Goal: Task Accomplishment & Management: Complete application form

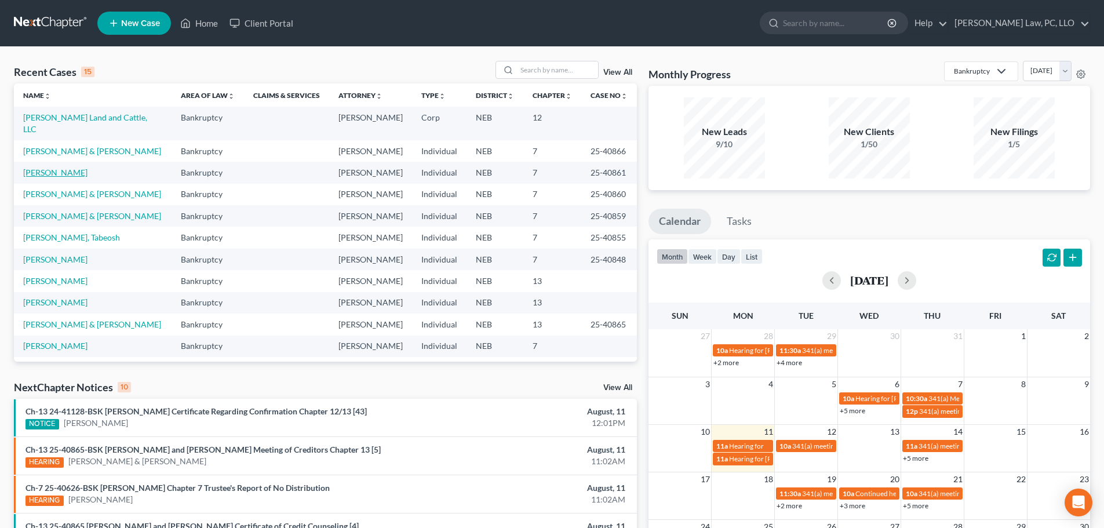
click at [71, 167] on link "[PERSON_NAME]" at bounding box center [55, 172] width 64 height 10
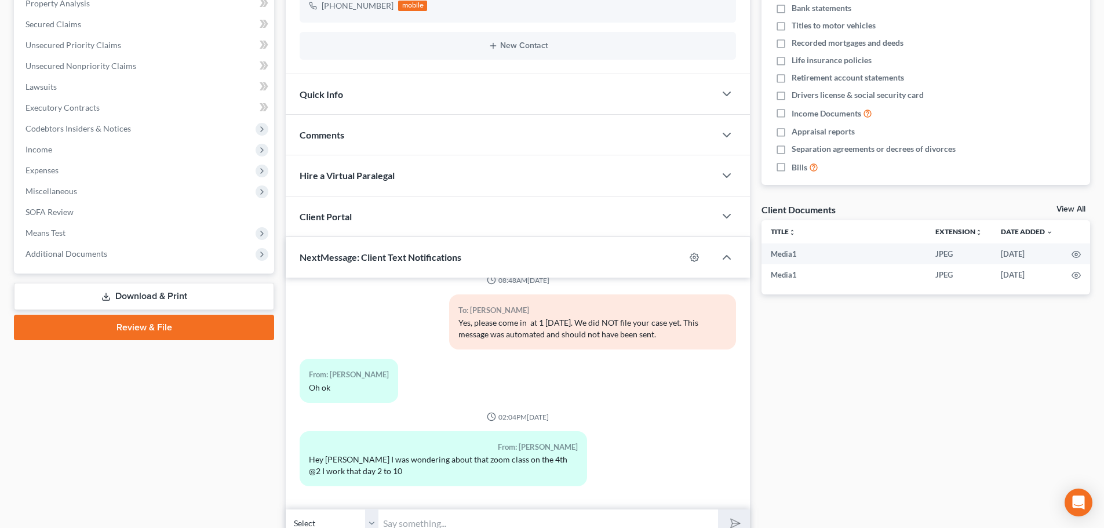
scroll to position [285, 0]
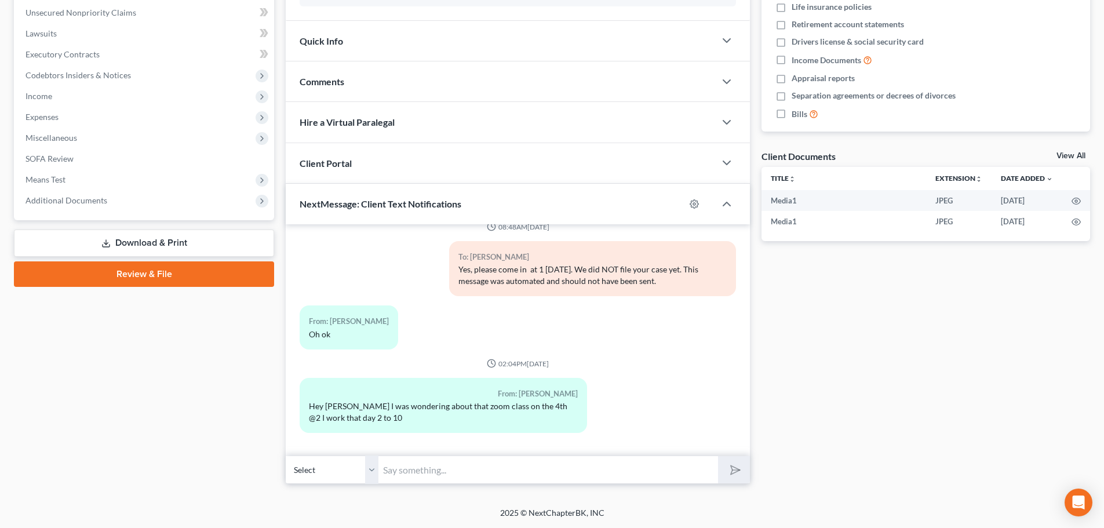
drag, startPoint x: 438, startPoint y: 461, endPoint x: 704, endPoint y: 335, distance: 294.8
click at [438, 461] on input "text" at bounding box center [548, 470] width 340 height 28
click at [502, 469] on input "It is a meeting that is required but we have no control over the time it gets s…" at bounding box center [548, 470] width 340 height 28
type input "It is a meeting that is required, but we have no control over the time it gets …"
click at [718, 456] on button "submit" at bounding box center [734, 469] width 32 height 27
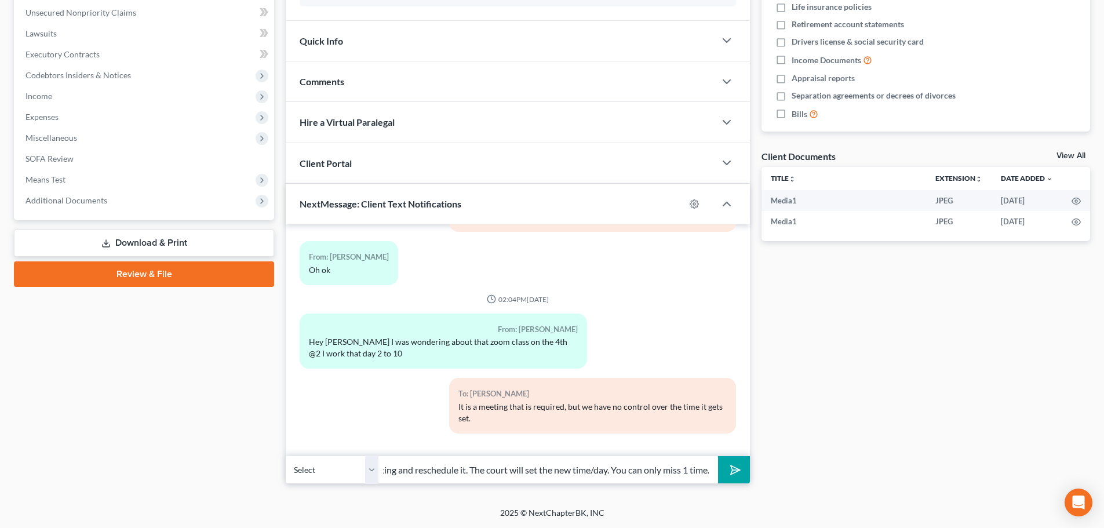
scroll to position [0, 86]
type input "You can miss 1 meeting and reschedule it. The court will set the new time/day. …"
click at [735, 469] on icon "submit" at bounding box center [733, 470] width 16 height 16
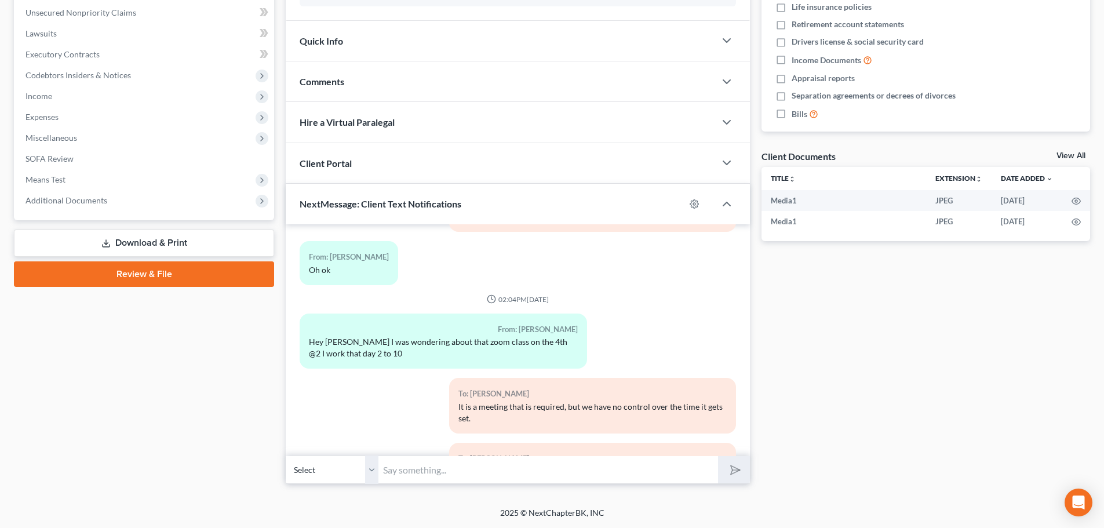
scroll to position [1472, 0]
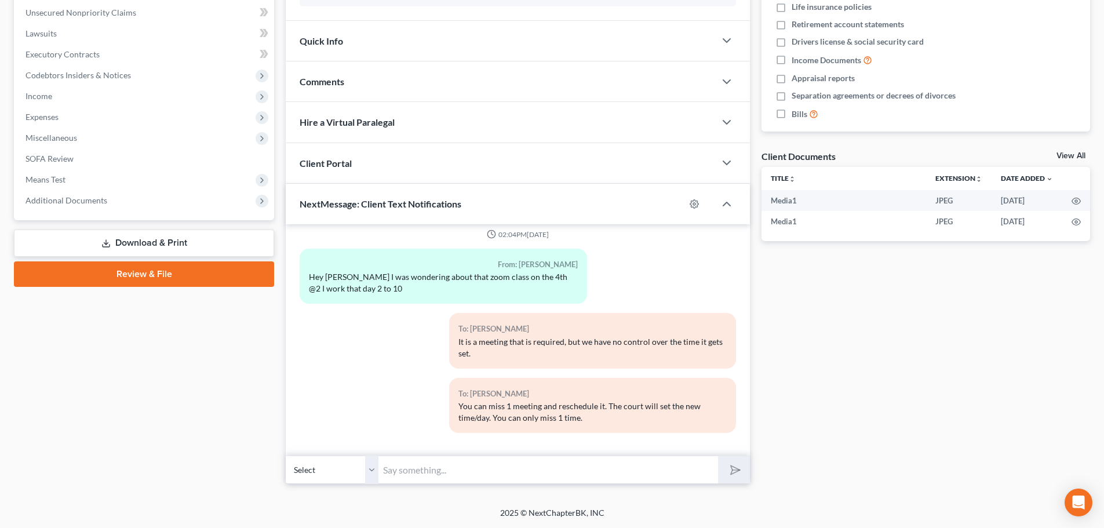
click at [687, 467] on input "text" at bounding box center [548, 470] width 340 height 28
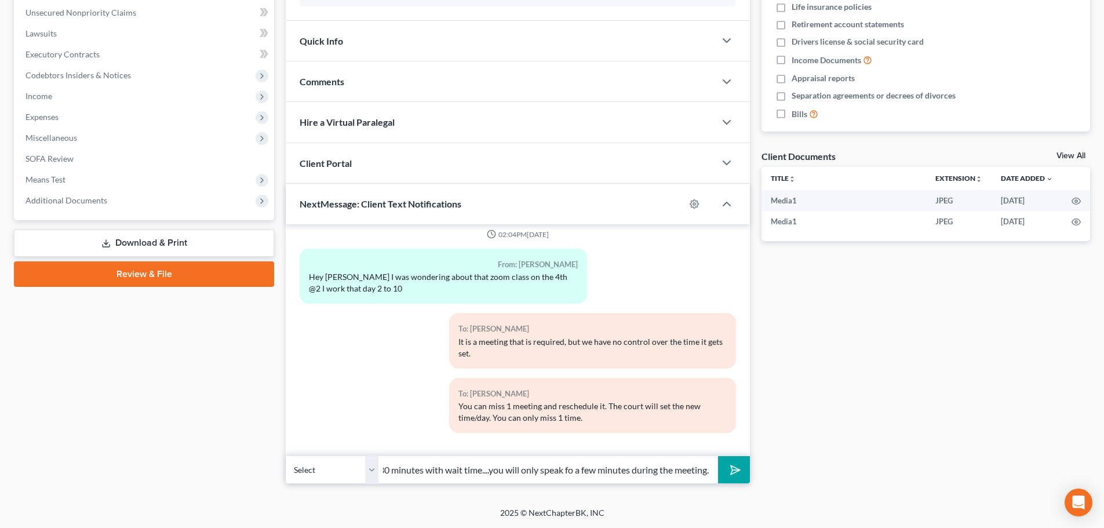
scroll to position [0, 144]
click at [570, 467] on input "Typically we tell people to expect 30 minutes with wait time....you will only s…" at bounding box center [548, 470] width 340 height 28
type input "Typically we tell people to expect 30 minutes with wait time....you will only s…"
click at [732, 470] on polygon "submit" at bounding box center [733, 470] width 14 height 14
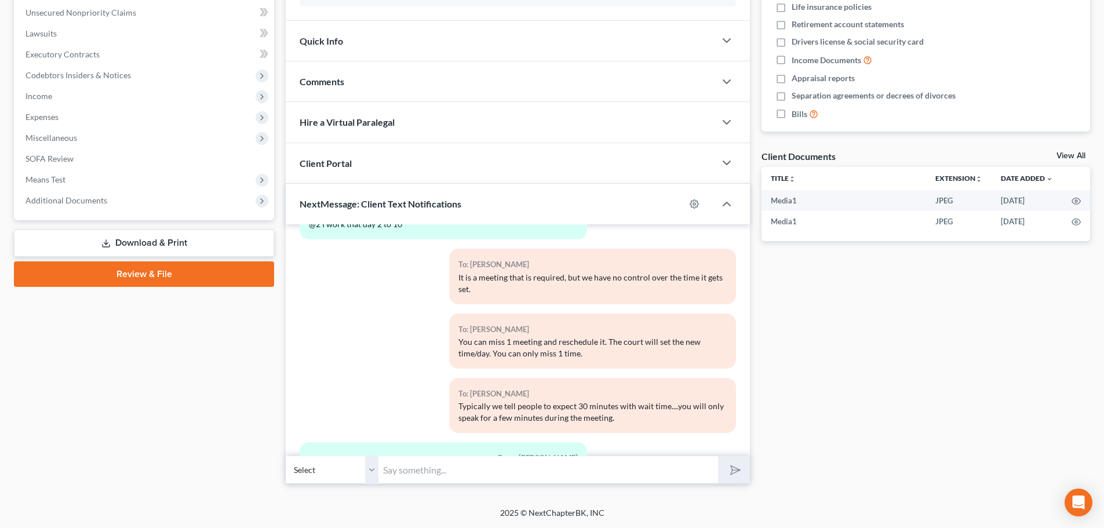
scroll to position [1654, 0]
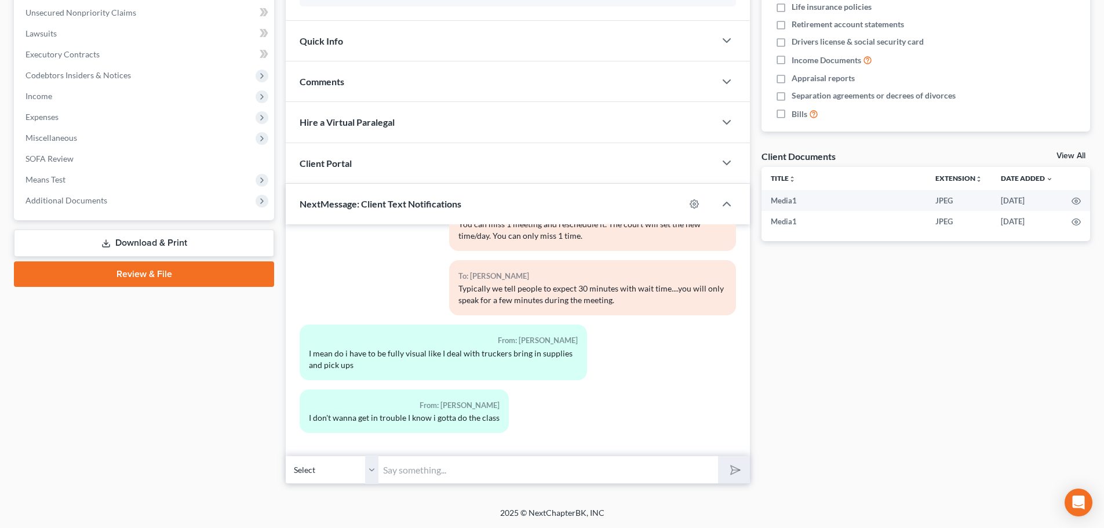
click at [454, 467] on input "text" at bounding box center [548, 470] width 340 height 28
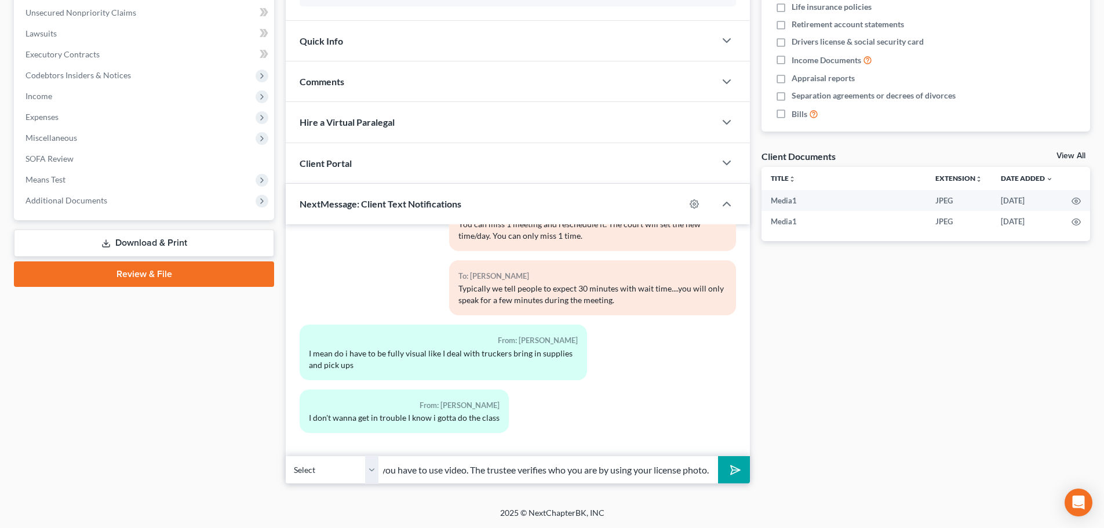
scroll to position [0, 24]
type input "yes, you have to use video. The trustee verifies who you are by using your lice…"
click at [739, 470] on polygon "submit" at bounding box center [733, 470] width 14 height 14
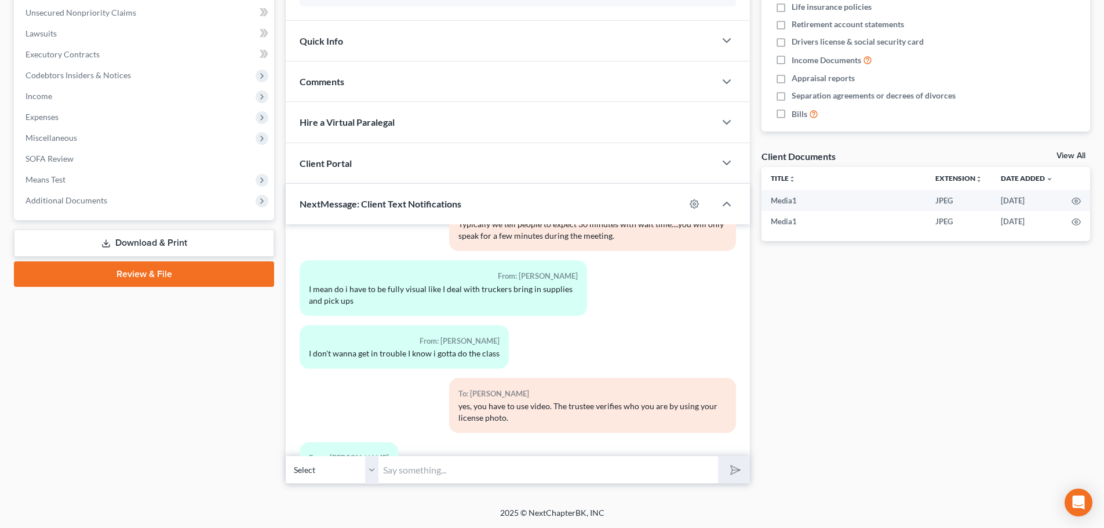
scroll to position [1771, 0]
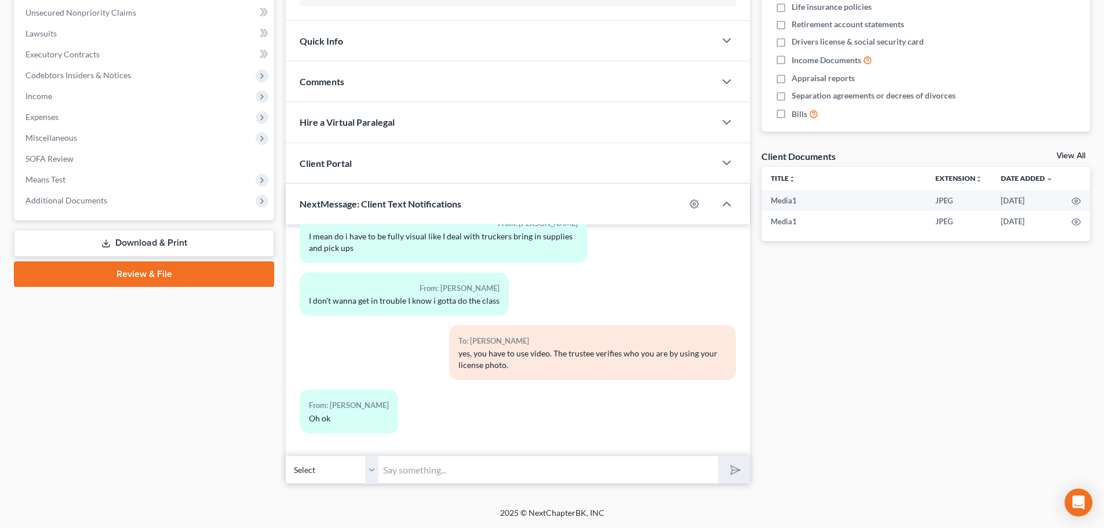
drag, startPoint x: 451, startPoint y: 467, endPoint x: 114, endPoint y: 527, distance: 342.2
click at [451, 467] on input "text" at bounding box center [548, 470] width 340 height 28
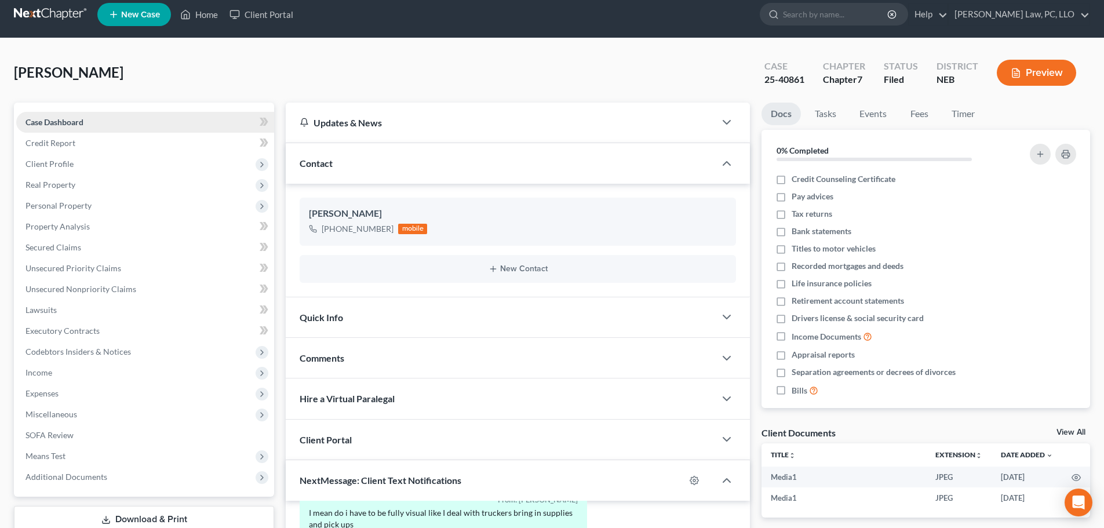
scroll to position [0, 0]
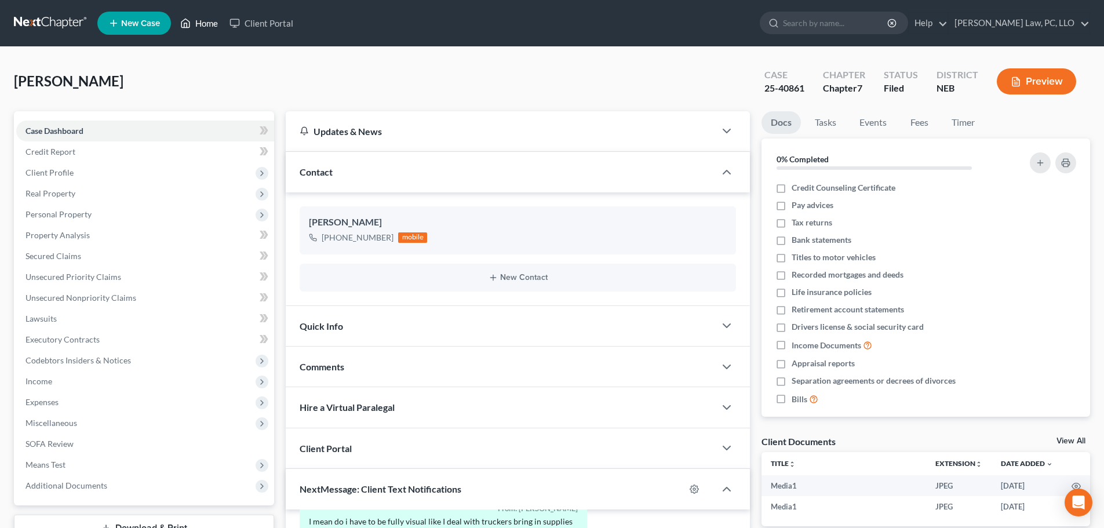
click at [196, 27] on link "Home" at bounding box center [198, 23] width 49 height 21
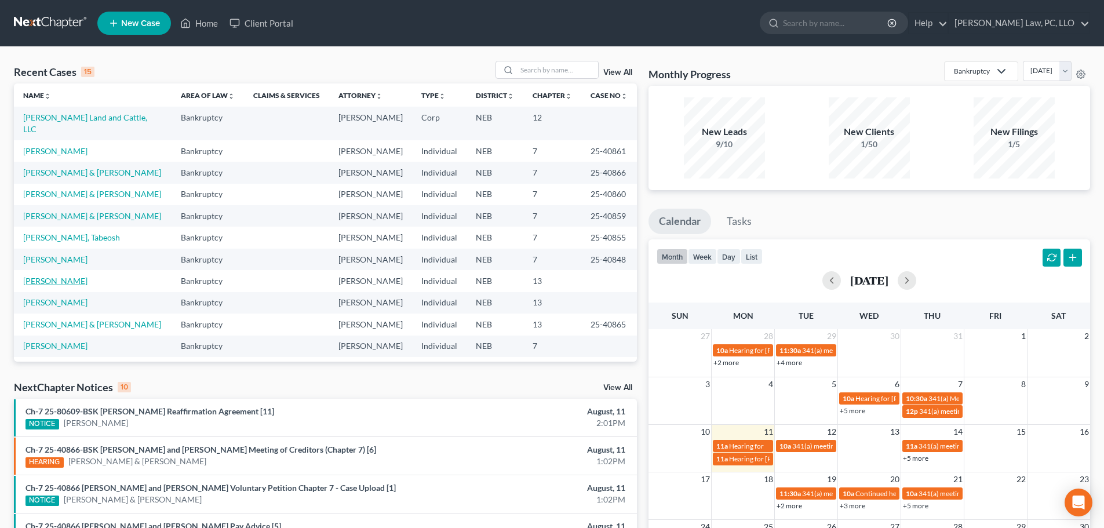
click at [39, 276] on link "[PERSON_NAME]" at bounding box center [55, 281] width 64 height 10
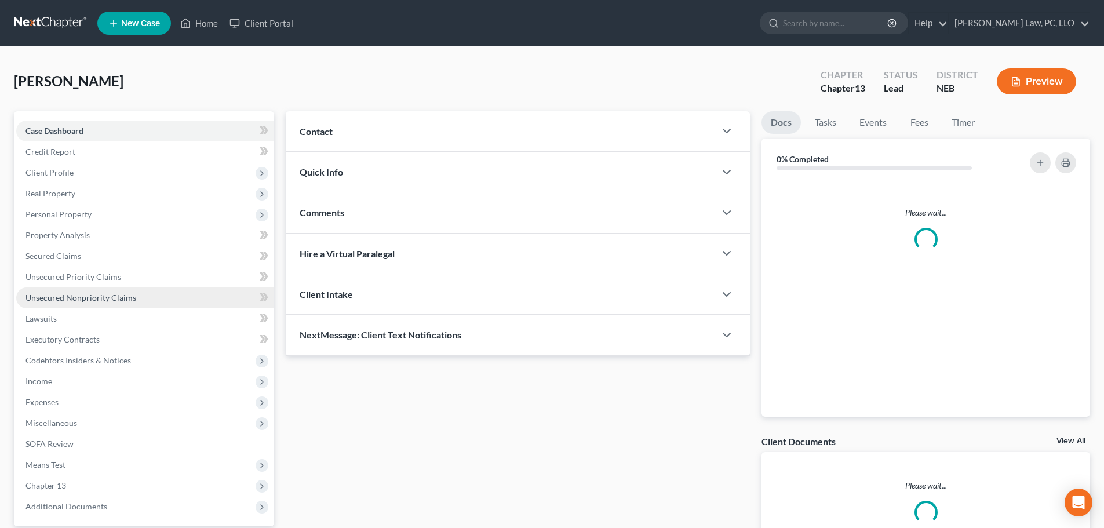
drag, startPoint x: 118, startPoint y: 303, endPoint x: 104, endPoint y: 296, distance: 15.6
click at [117, 303] on link "Unsecured Nonpriority Claims" at bounding box center [145, 297] width 258 height 21
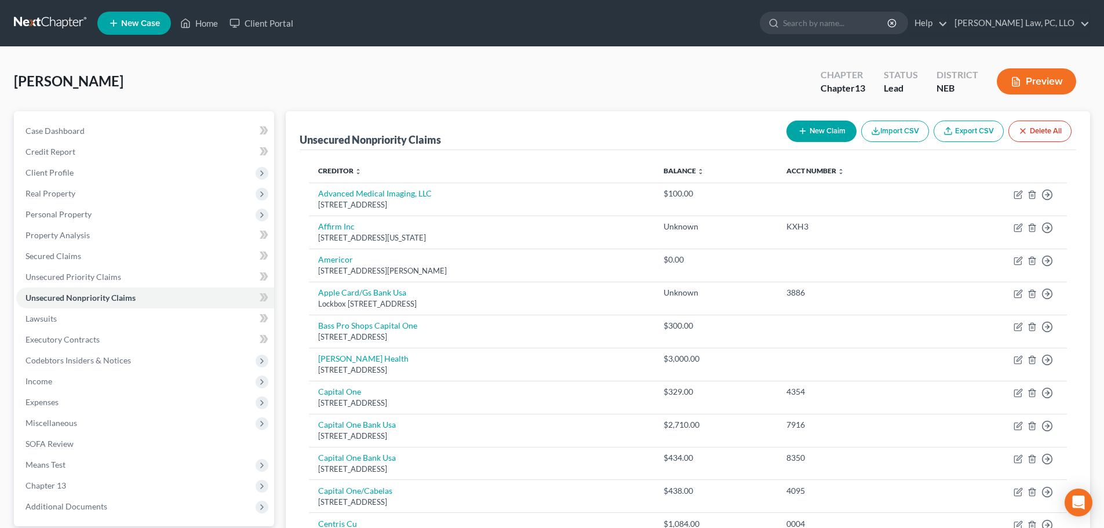
click at [814, 136] on button "New Claim" at bounding box center [821, 131] width 70 height 21
select select "0"
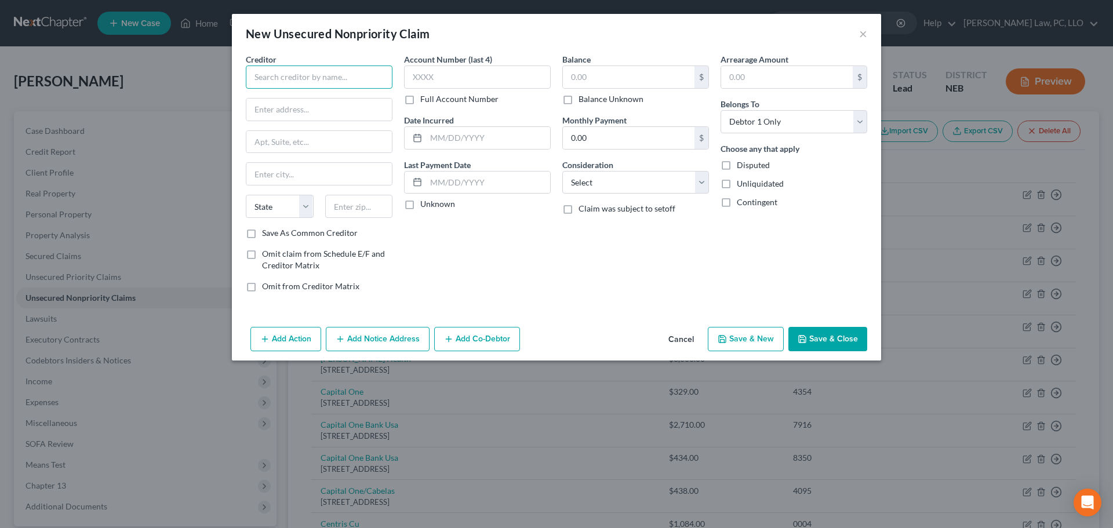
drag, startPoint x: 334, startPoint y: 83, endPoint x: 363, endPoint y: 94, distance: 30.5
click at [332, 82] on input "text" at bounding box center [319, 76] width 147 height 23
type input "Rescue Bucks"
click at [365, 204] on input "text" at bounding box center [359, 206] width 68 height 23
type input "95422"
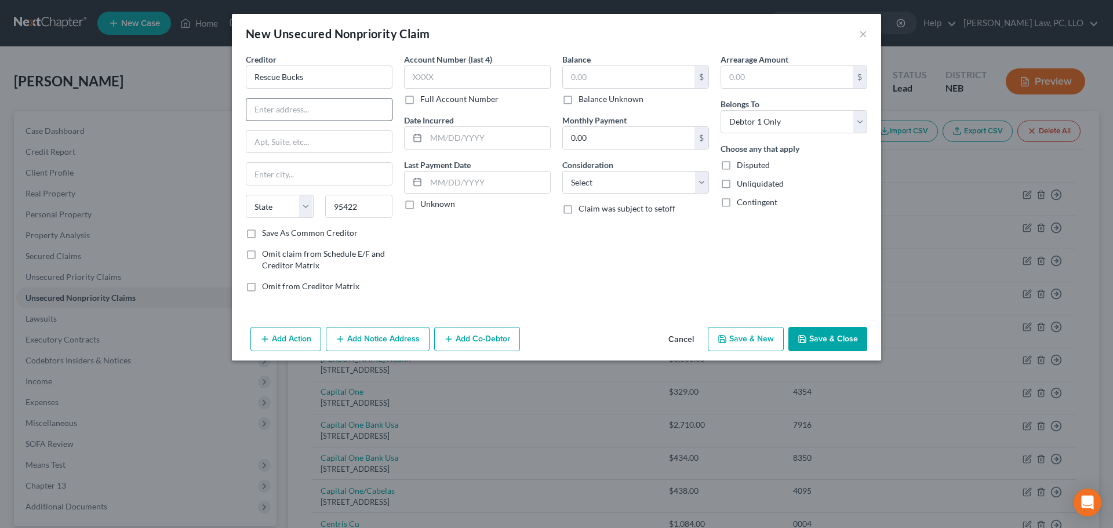
click at [327, 119] on input "text" at bounding box center [318, 110] width 145 height 22
type input "Clearlake"
select select "4"
paste input "PO Box 2356"
type input "PO Box 2356"
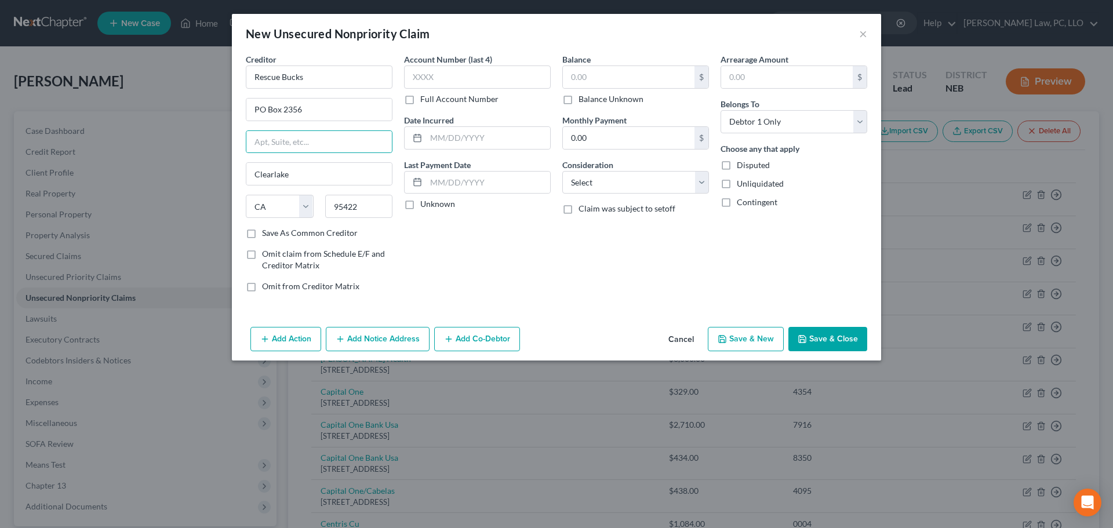
click at [294, 234] on label "Save As Common Creditor" at bounding box center [310, 233] width 96 height 12
click at [274, 234] on input "Save As Common Creditor" at bounding box center [271, 231] width 8 height 8
checkbox input "true"
click at [585, 103] on label "Balance Unknown" at bounding box center [610, 99] width 65 height 12
click at [585, 101] on input "Balance Unknown" at bounding box center [587, 97] width 8 height 8
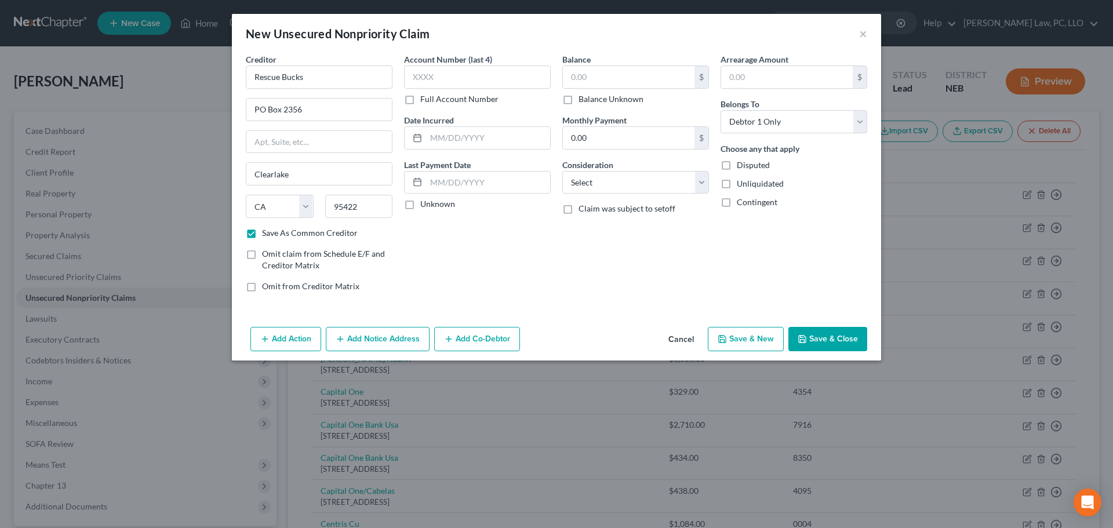
checkbox input "true"
type input "0.00"
click at [823, 335] on button "Save & Close" at bounding box center [827, 339] width 79 height 24
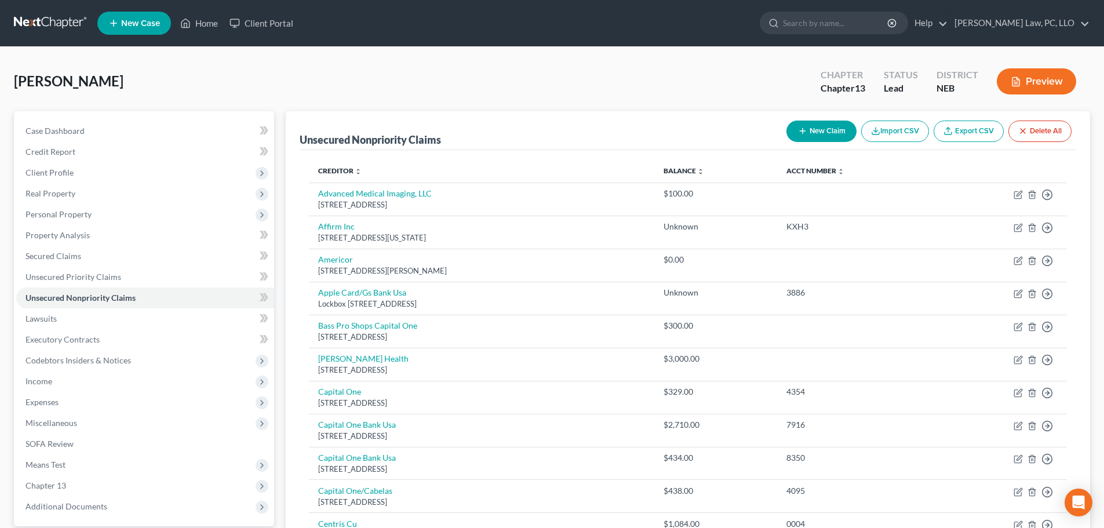
click at [810, 137] on button "New Claim" at bounding box center [821, 131] width 70 height 21
select select "0"
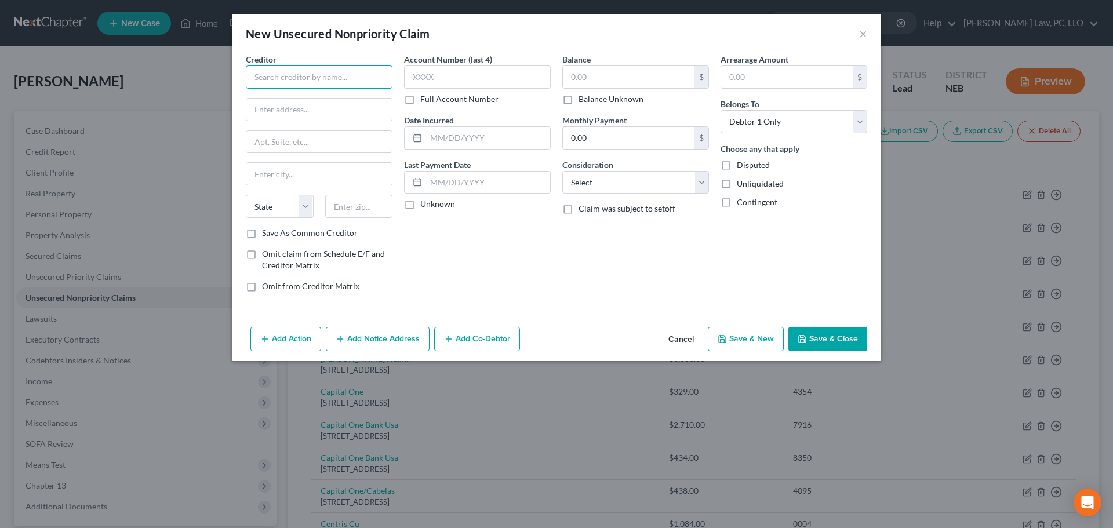
click at [297, 75] on input "text" at bounding box center [319, 76] width 147 height 23
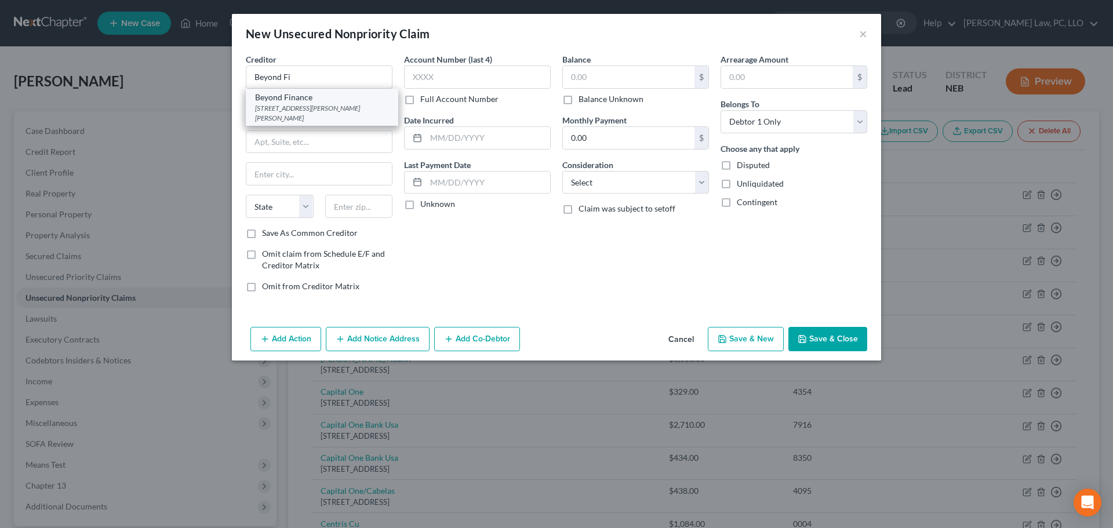
click at [286, 100] on div "Beyond Finance" at bounding box center [322, 98] width 134 height 12
type input "Beyond Finance"
type input "[STREET_ADDRESS][PERSON_NAME]"
type input "ste 1800"
type input "[GEOGRAPHIC_DATA]"
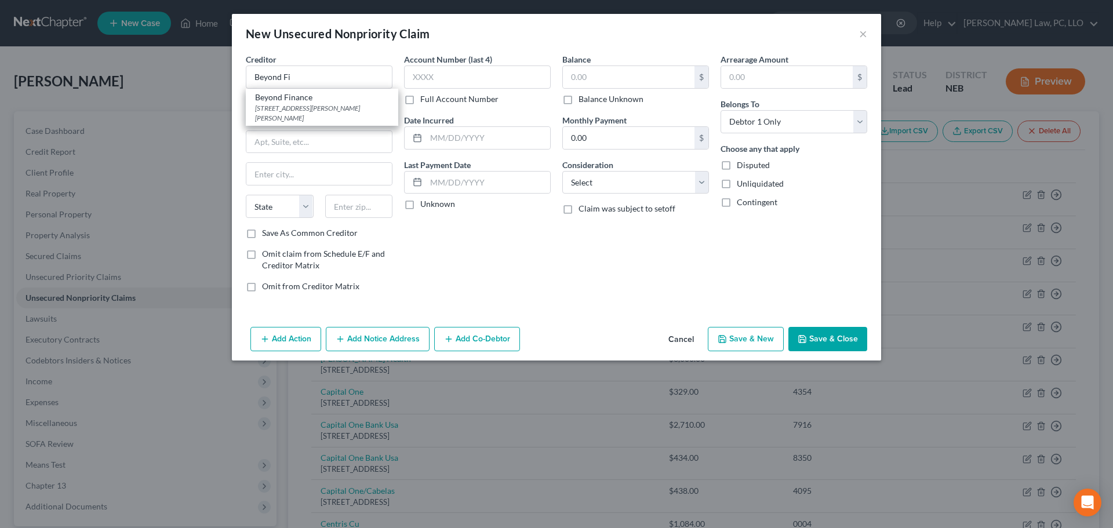
select select "14"
type input "60606"
click at [584, 96] on label "Balance Unknown" at bounding box center [610, 99] width 65 height 12
click at [584, 96] on input "Balance Unknown" at bounding box center [587, 97] width 8 height 8
checkbox input "true"
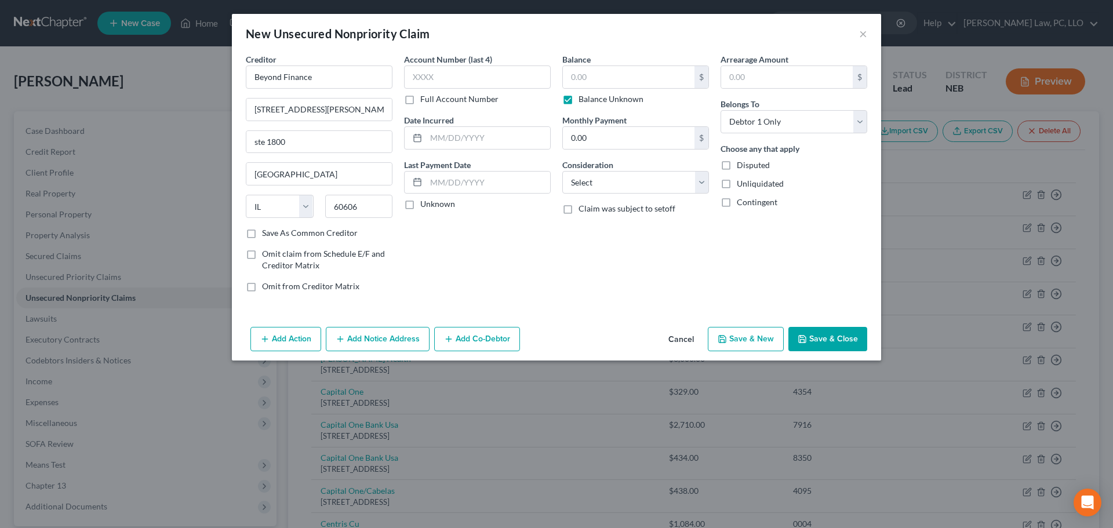
type input "0.00"
click at [822, 339] on button "Save & Close" at bounding box center [827, 339] width 79 height 24
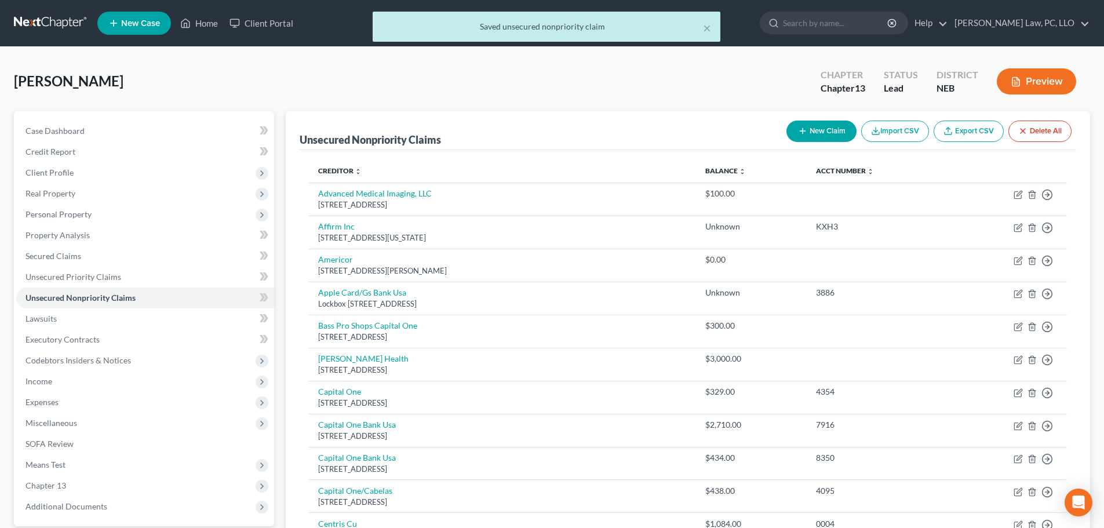
click at [397, 107] on div "[PERSON_NAME] Upgraded Chapter Chapter 13 Status Lead District NEB Preview" at bounding box center [552, 86] width 1076 height 50
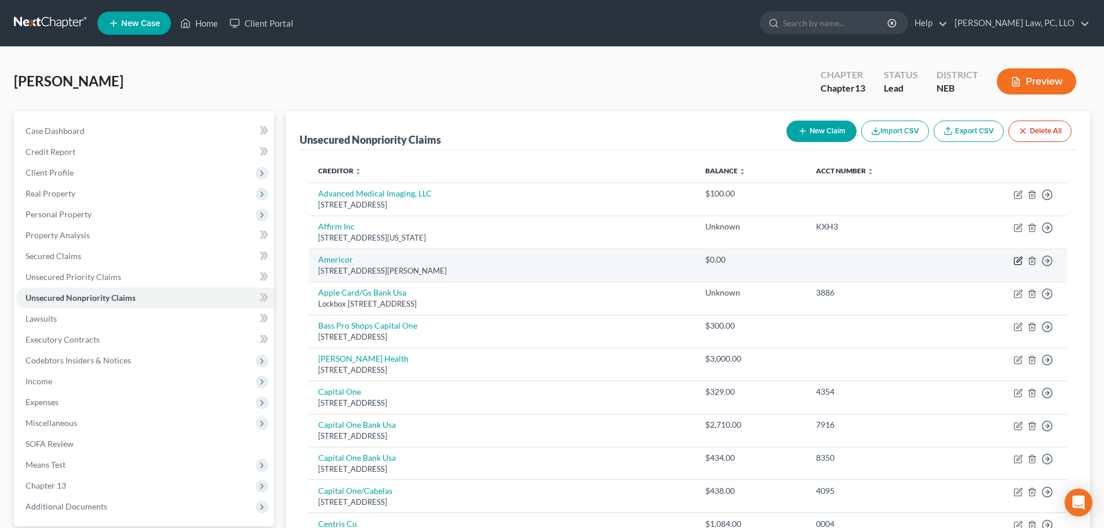
click at [1015, 261] on icon "button" at bounding box center [1018, 260] width 9 height 9
select select "4"
select select "16"
select select "0"
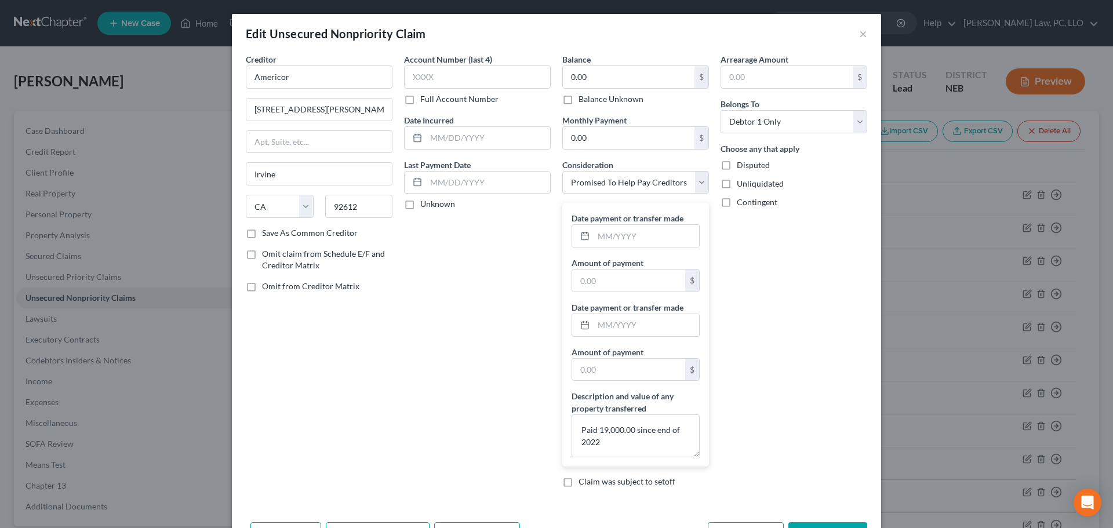
click at [605, 98] on label "Balance Unknown" at bounding box center [610, 99] width 65 height 12
click at [591, 98] on input "Balance Unknown" at bounding box center [587, 97] width 8 height 8
checkbox input "true"
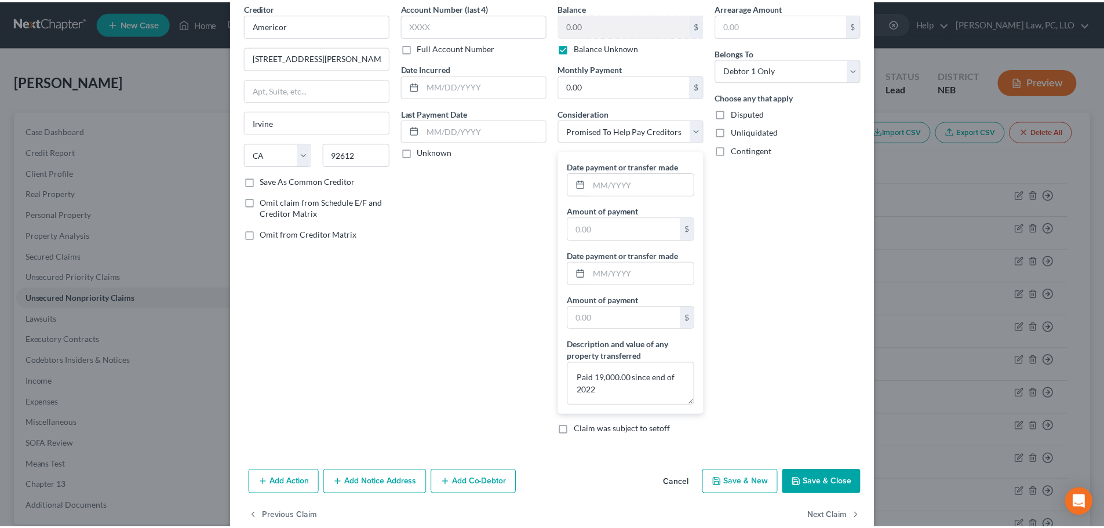
scroll to position [58, 0]
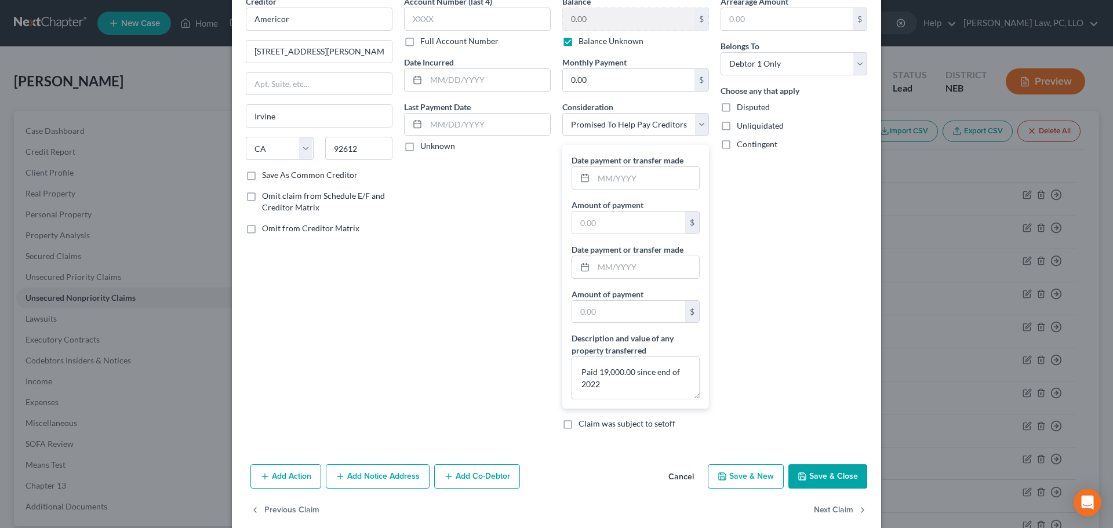
click at [824, 480] on button "Save & Close" at bounding box center [827, 476] width 79 height 24
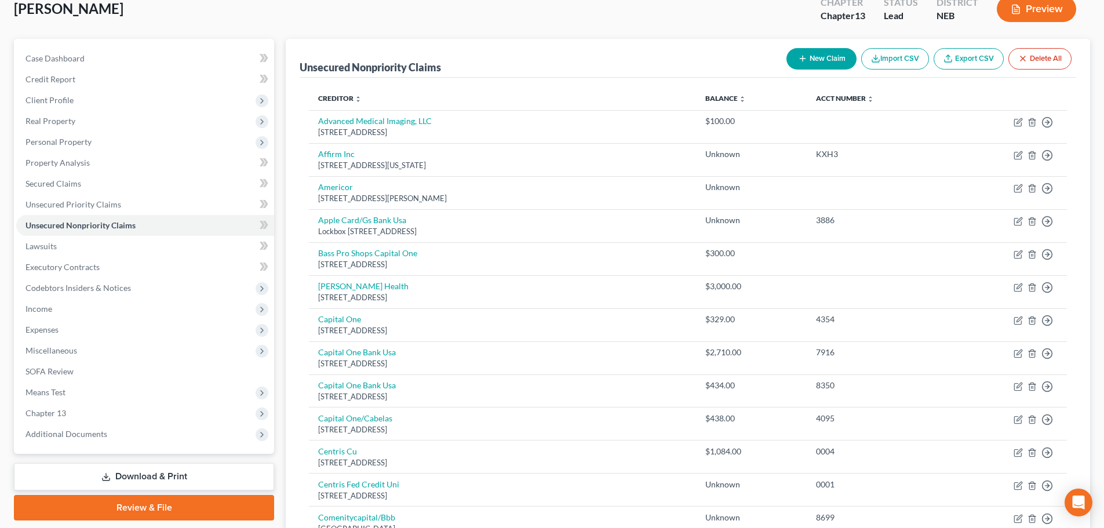
scroll to position [0, 0]
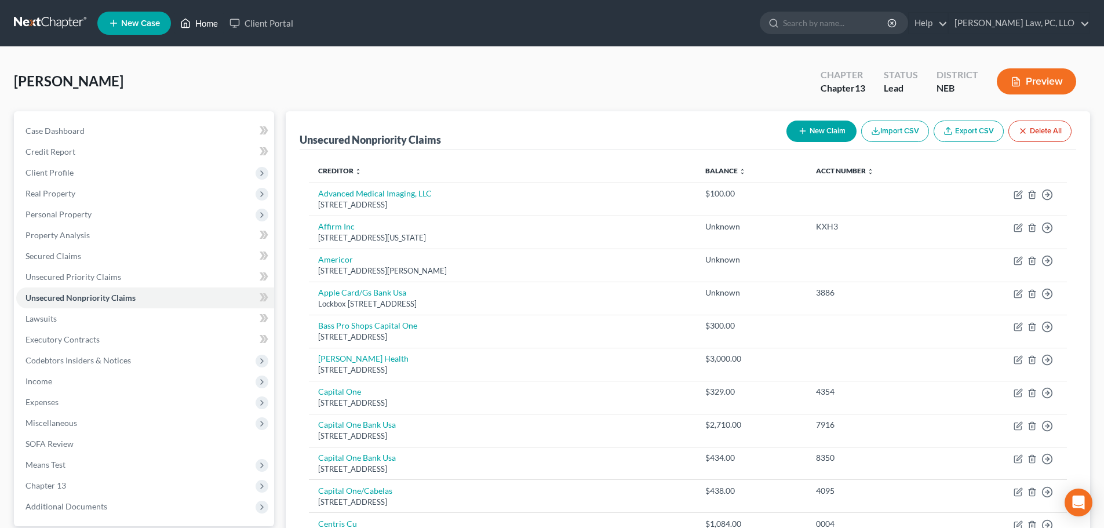
click at [206, 25] on link "Home" at bounding box center [198, 23] width 49 height 21
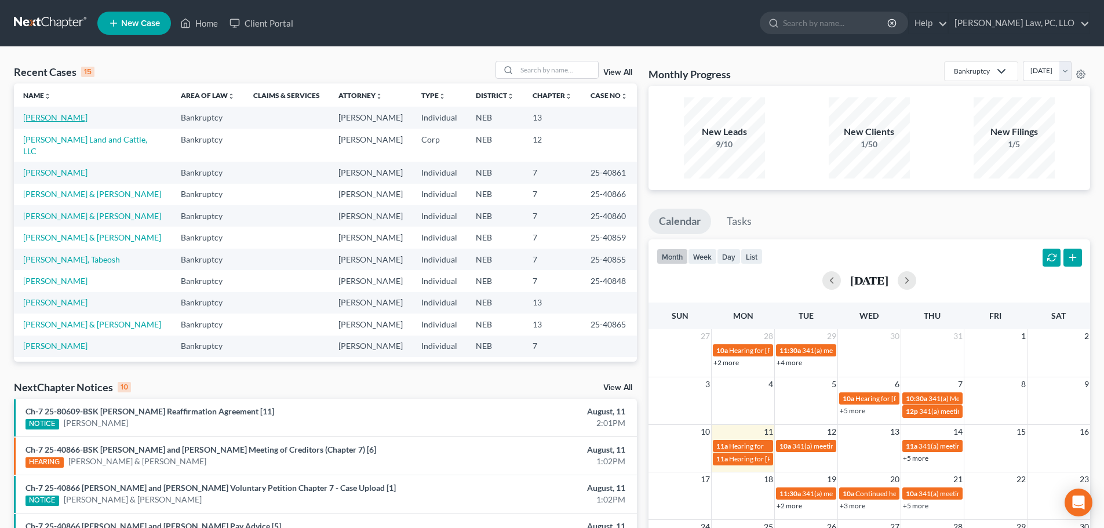
click at [35, 118] on link "[PERSON_NAME]" at bounding box center [55, 117] width 64 height 10
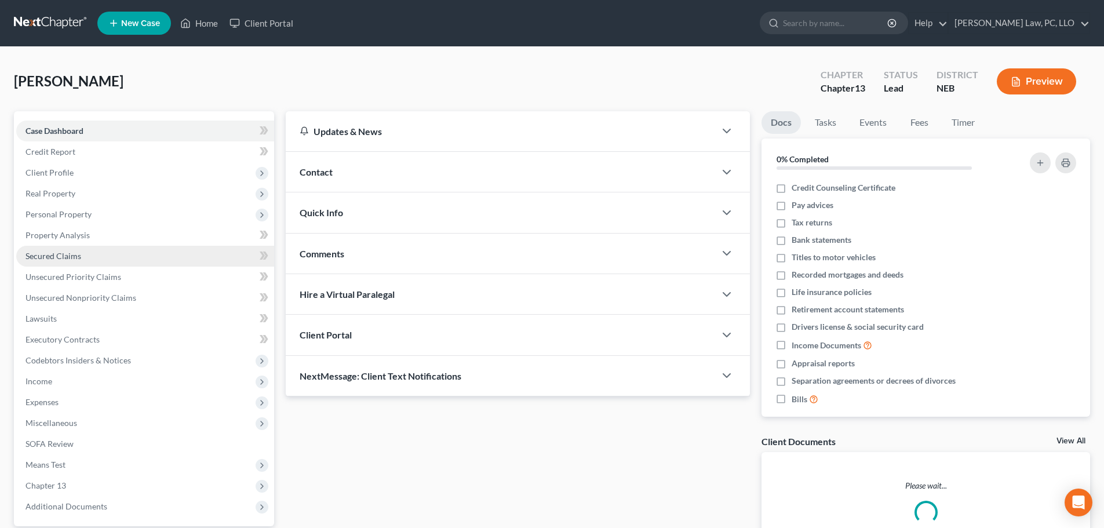
click at [83, 259] on link "Secured Claims" at bounding box center [145, 256] width 258 height 21
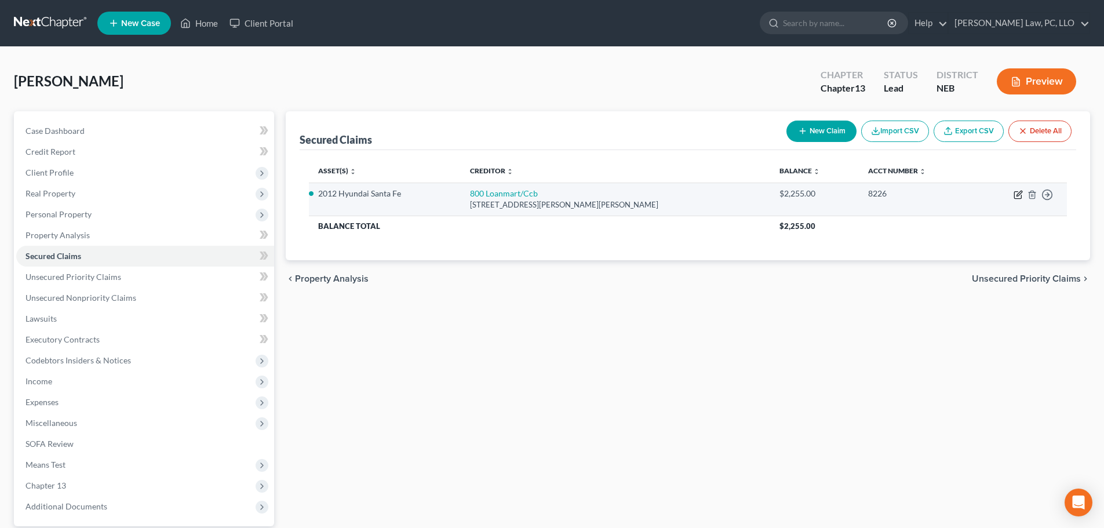
click at [1014, 195] on icon "button" at bounding box center [1017, 195] width 7 height 7
select select "4"
select select "2"
select select "0"
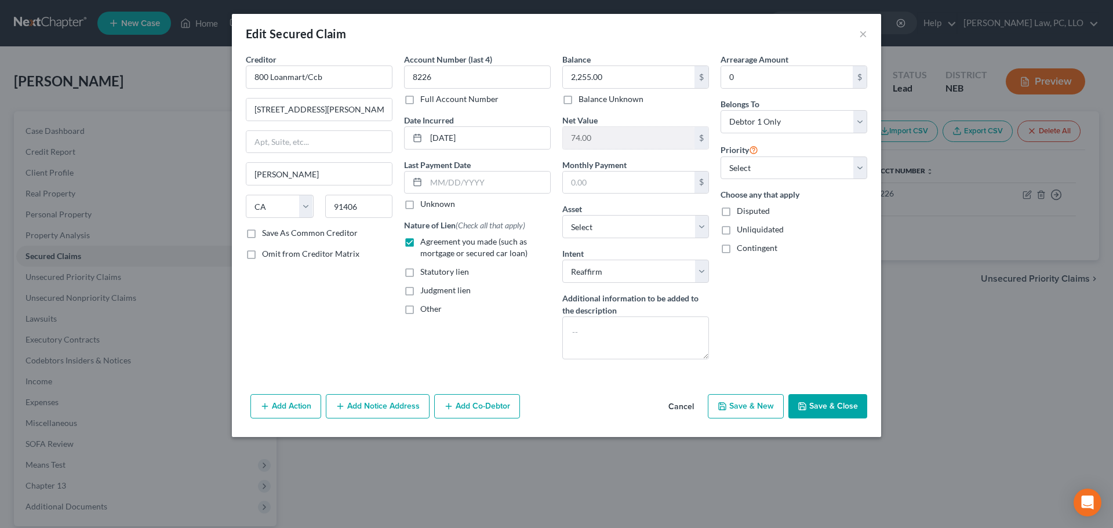
click at [683, 405] on button "Cancel" at bounding box center [681, 406] width 44 height 23
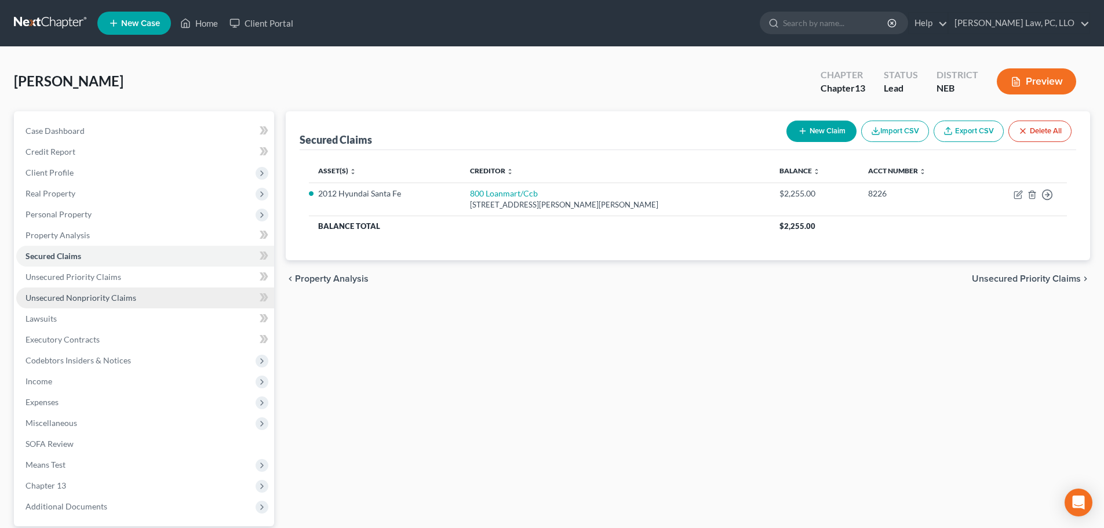
click at [101, 293] on span "Unsecured Nonpriority Claims" at bounding box center [80, 298] width 111 height 10
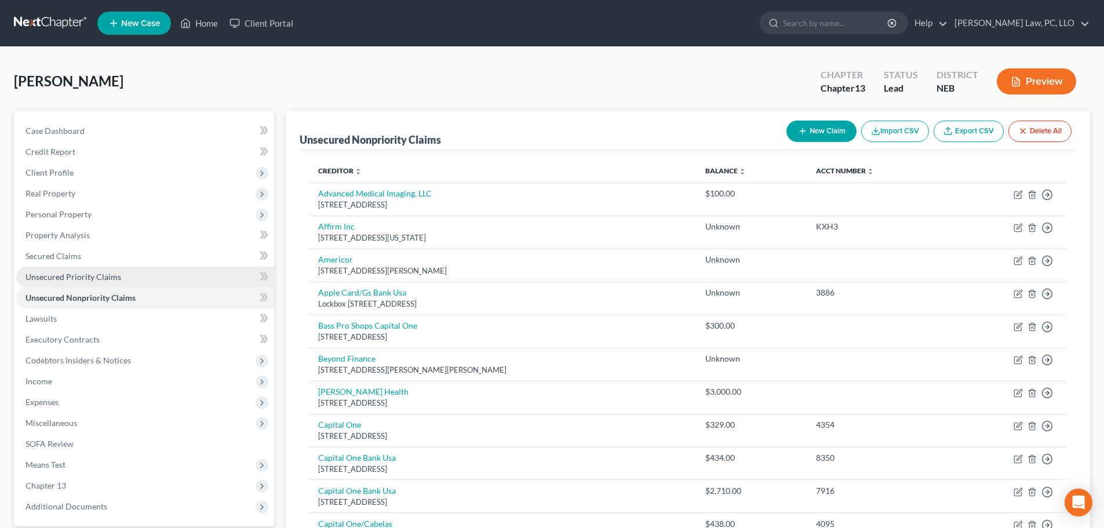
click at [97, 279] on span "Unsecured Priority Claims" at bounding box center [73, 277] width 96 height 10
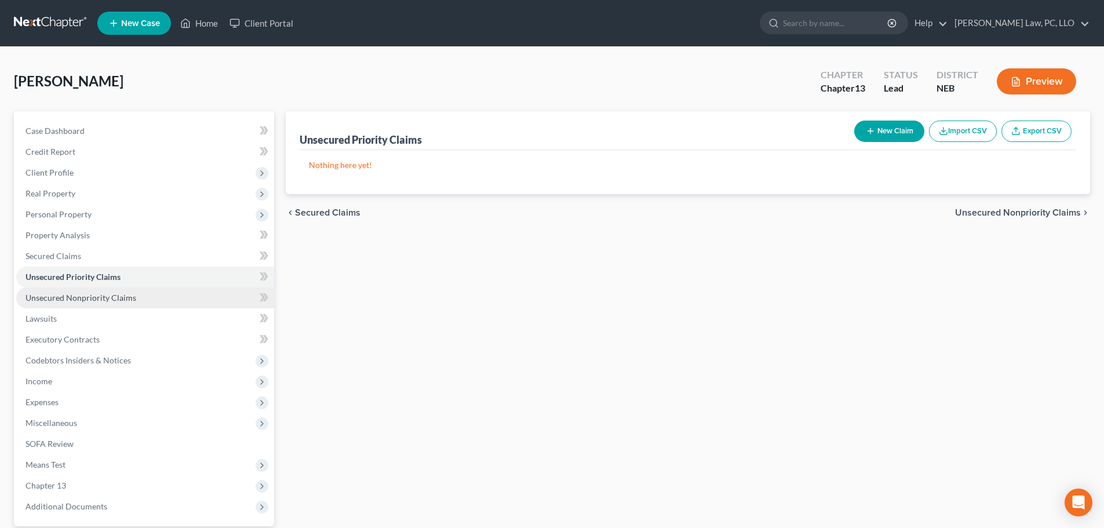
click at [101, 298] on span "Unsecured Nonpriority Claims" at bounding box center [80, 298] width 111 height 10
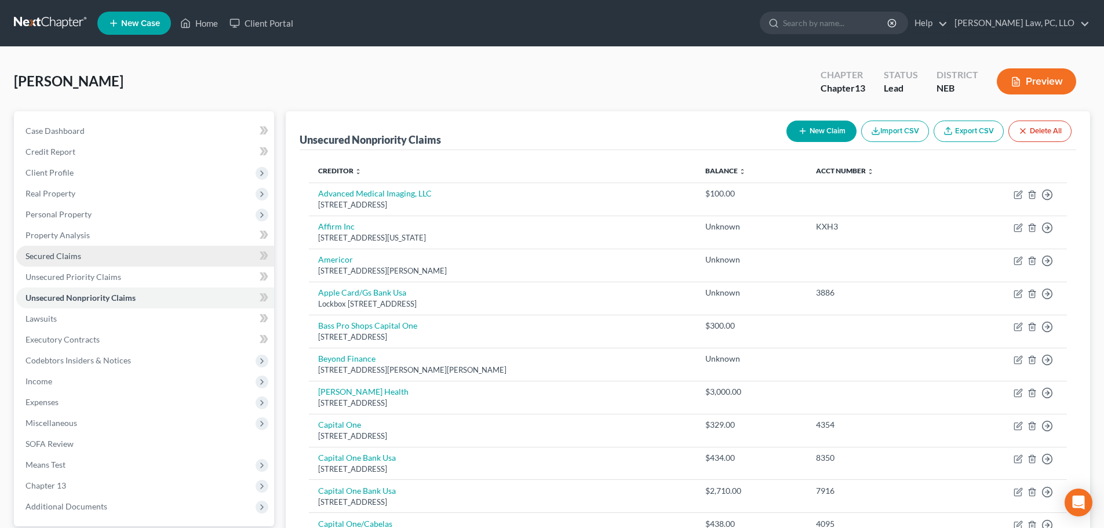
drag, startPoint x: 82, startPoint y: 257, endPoint x: 83, endPoint y: 252, distance: 5.9
click at [82, 256] on link "Secured Claims" at bounding box center [145, 256] width 258 height 21
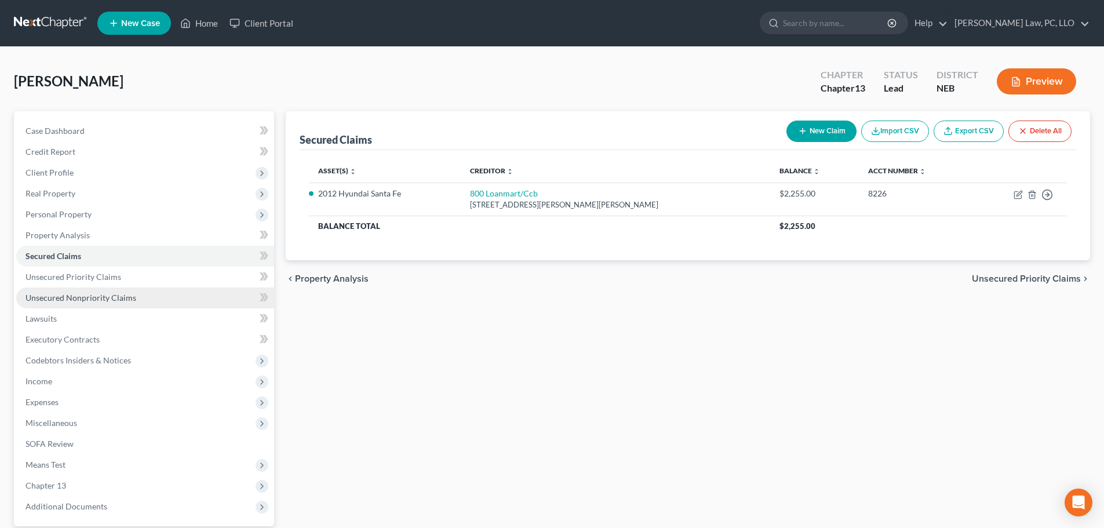
click at [86, 293] on span "Unsecured Nonpriority Claims" at bounding box center [80, 298] width 111 height 10
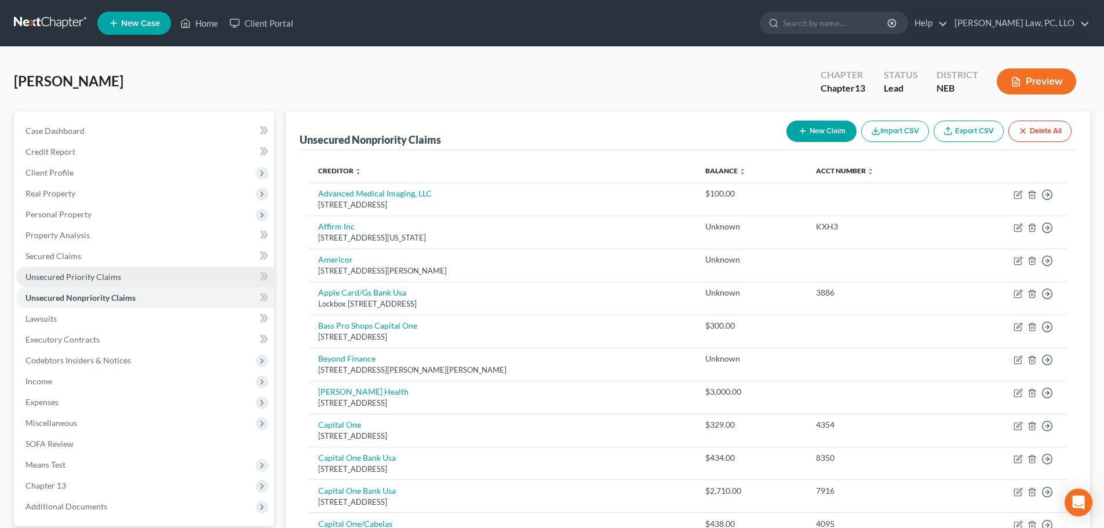
click at [176, 279] on link "Unsecured Priority Claims" at bounding box center [145, 277] width 258 height 21
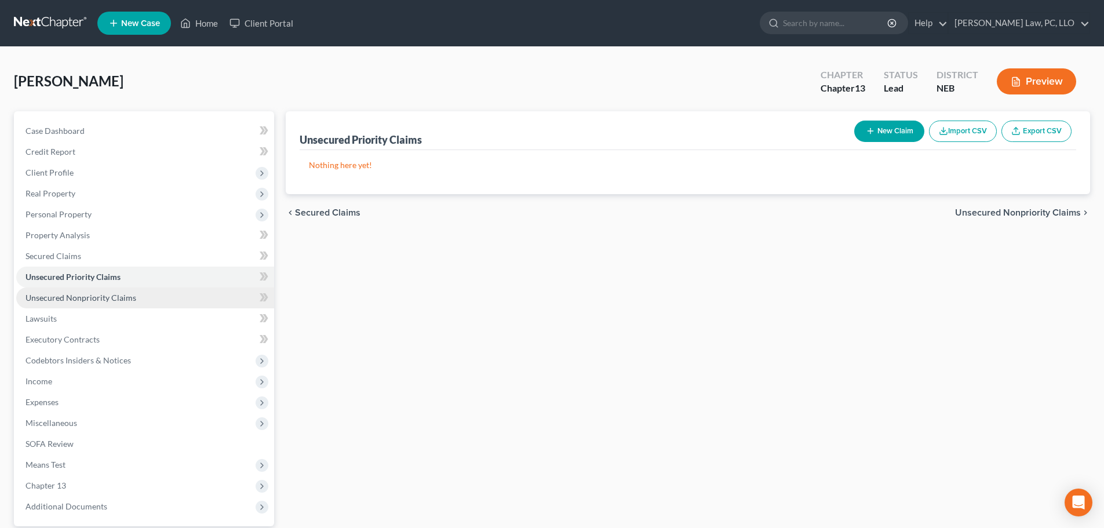
click at [86, 299] on span "Unsecured Nonpriority Claims" at bounding box center [80, 298] width 111 height 10
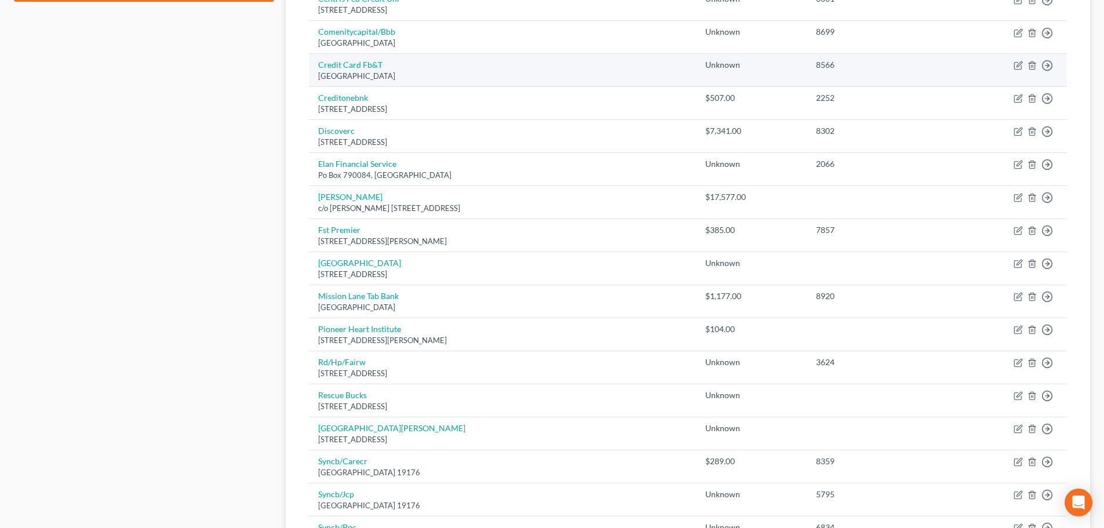
scroll to position [637, 0]
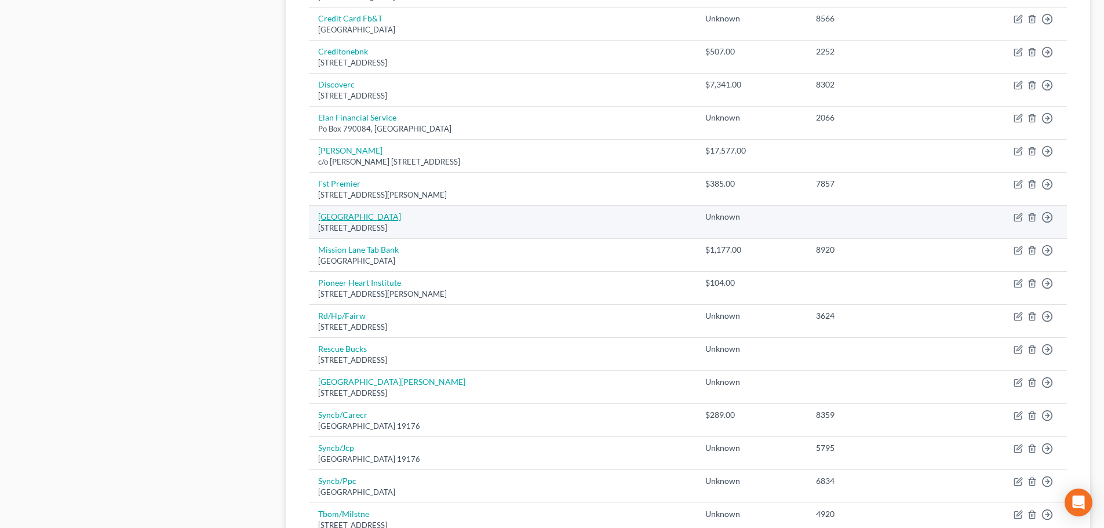
click at [401, 214] on link "[GEOGRAPHIC_DATA]" at bounding box center [359, 217] width 83 height 10
select select "30"
select select "0"
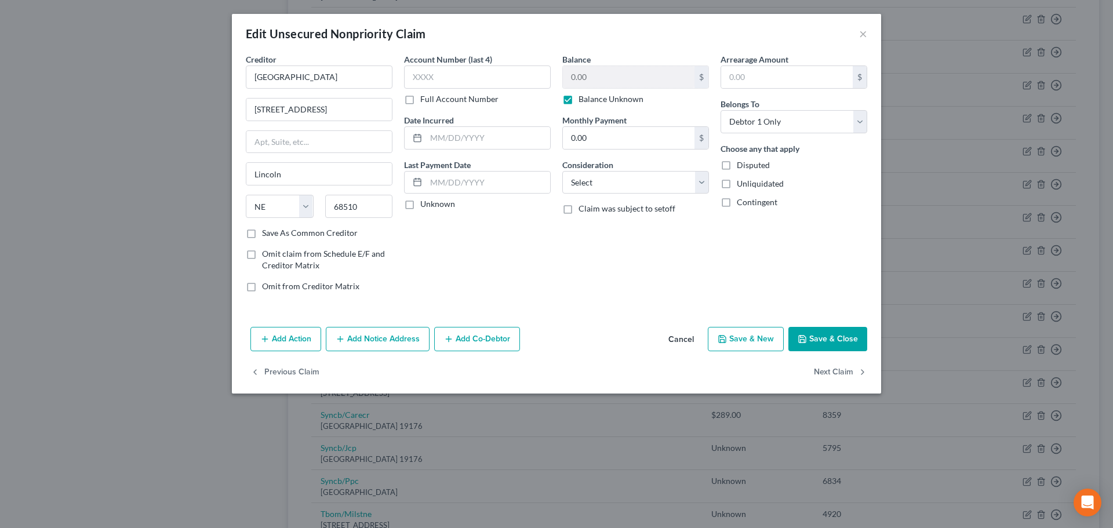
click at [685, 334] on button "Cancel" at bounding box center [681, 339] width 44 height 23
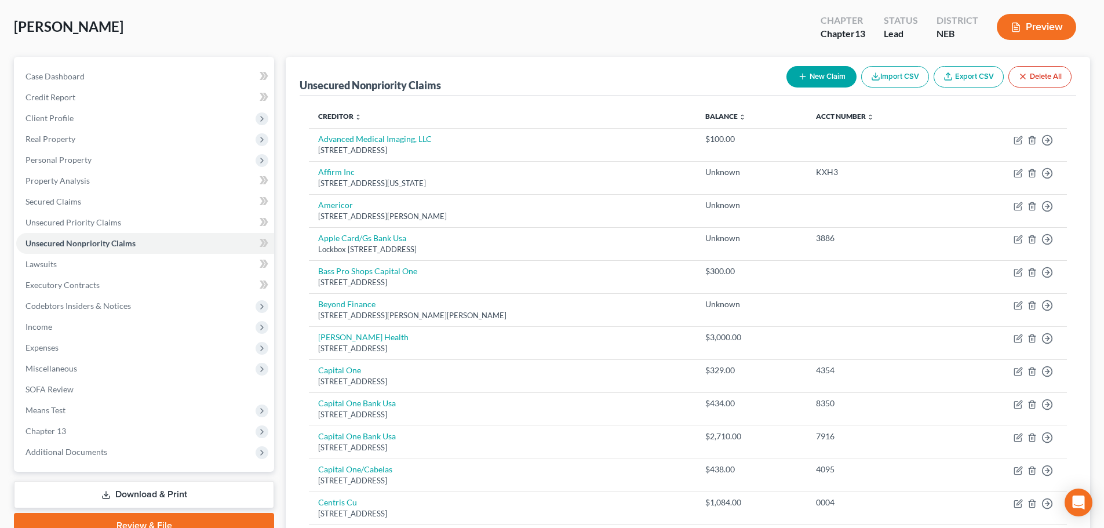
scroll to position [0, 0]
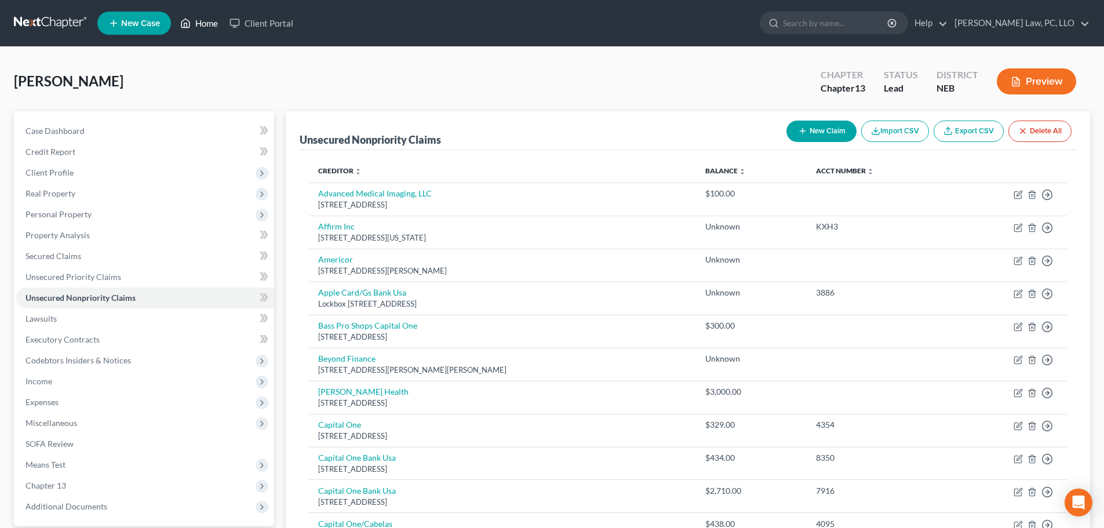
click at [199, 26] on link "Home" at bounding box center [198, 23] width 49 height 21
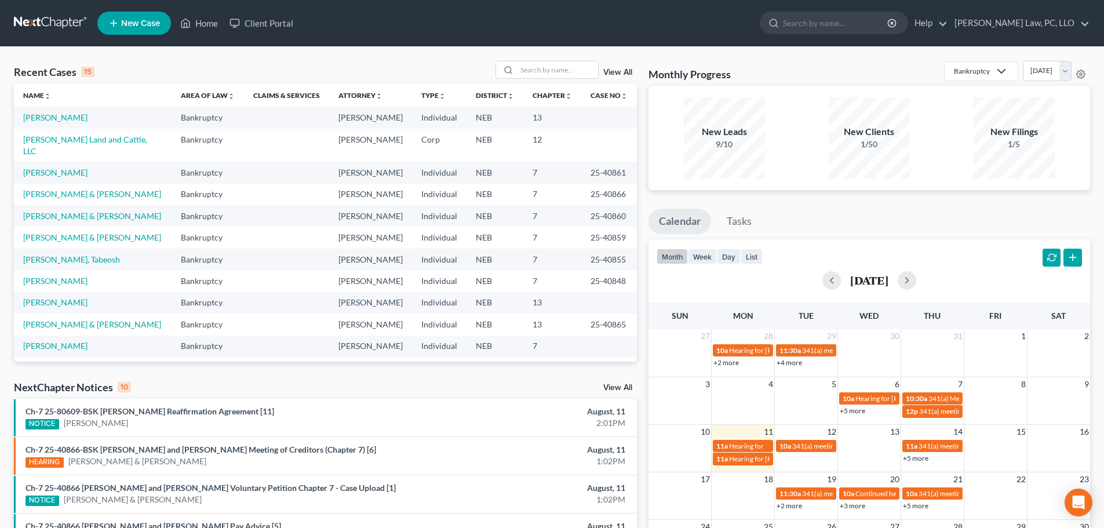
click at [491, 391] on div "NextChapter Notices 10 View All" at bounding box center [325, 389] width 623 height 19
